Goal: Find specific page/section: Find specific page/section

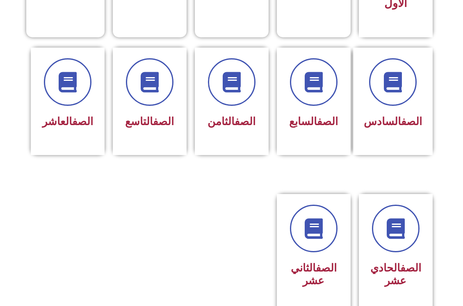
scroll to position [287, 0]
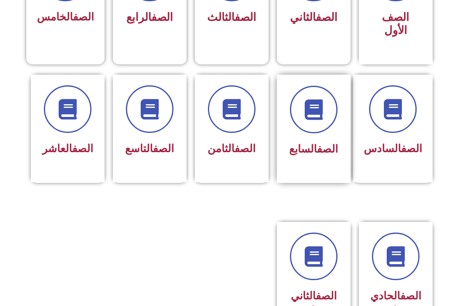
click at [309, 143] on span "الصف السابع" at bounding box center [313, 149] width 49 height 12
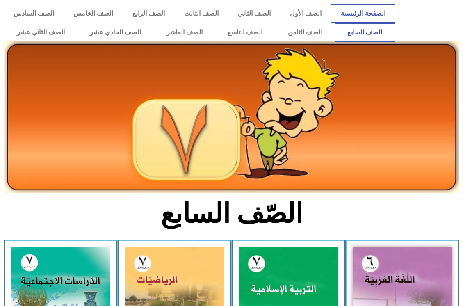
click at [364, 12] on link "الصفحة الرئيسية" at bounding box center [363, 13] width 64 height 19
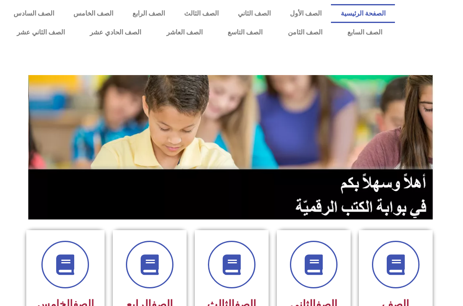
click at [440, 48] on div at bounding box center [231, 60] width 463 height 29
